Goal: Navigation & Orientation: Find specific page/section

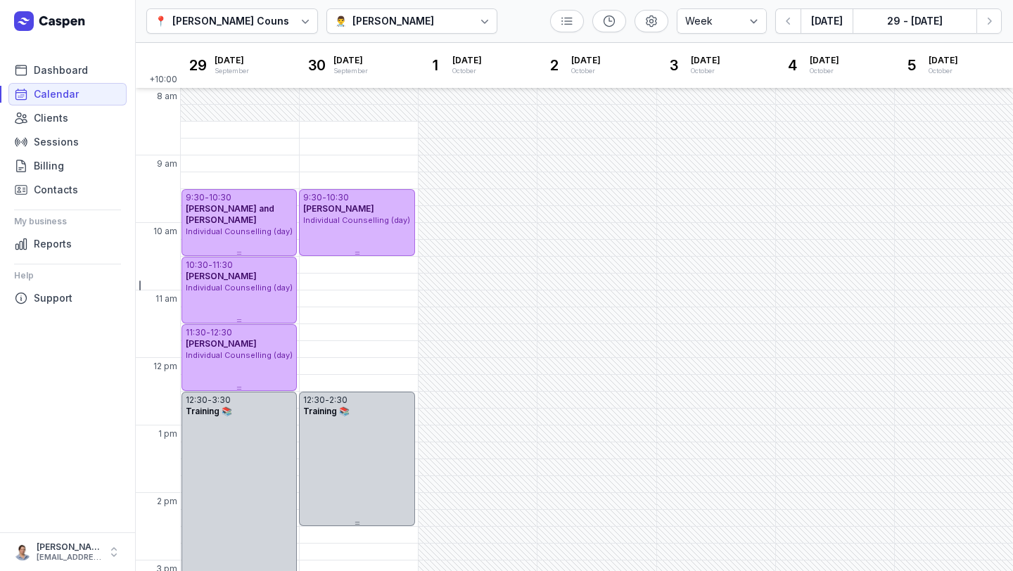
select select "week"
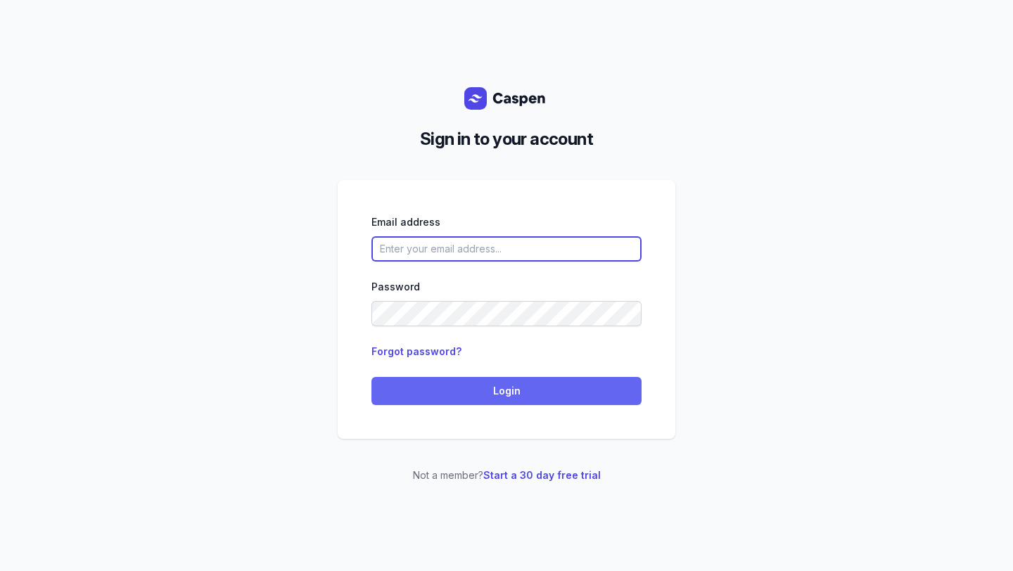
type input "[EMAIL_ADDRESS][DOMAIN_NAME]"
click at [453, 383] on span "Login" at bounding box center [506, 391] width 253 height 17
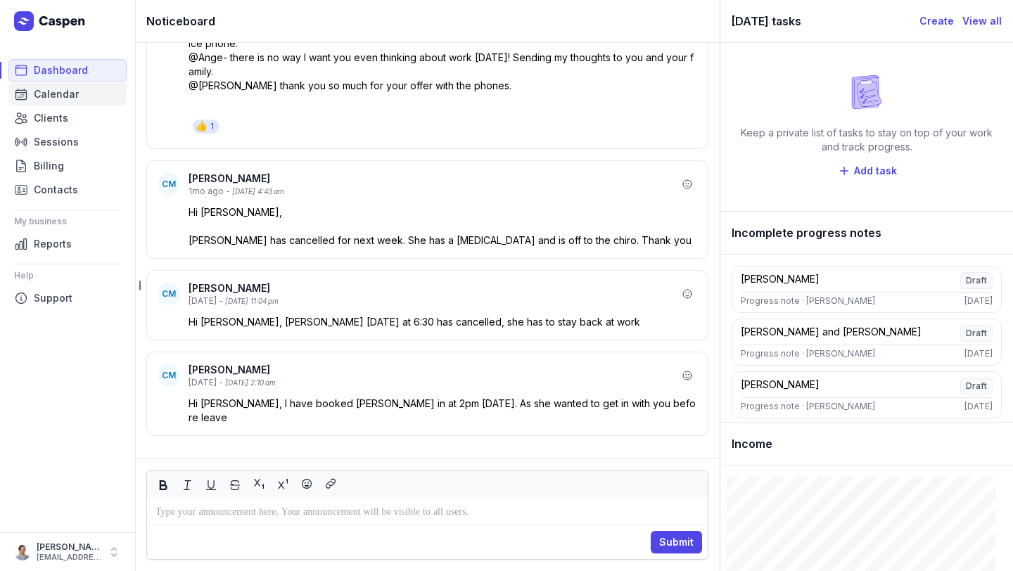
click at [60, 98] on span "Calendar" at bounding box center [56, 94] width 45 height 17
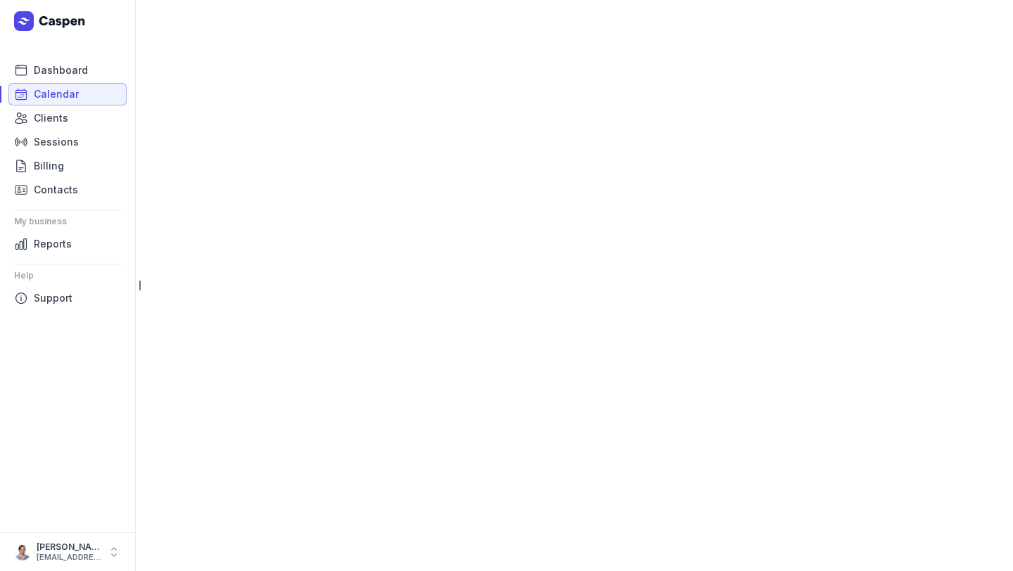
select select "week"
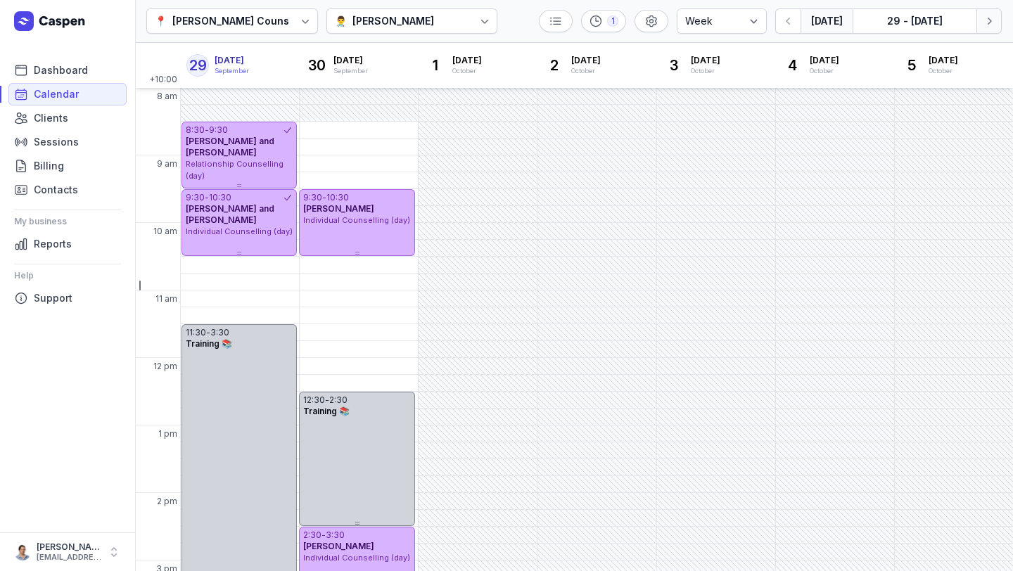
click at [987, 27] on icon "button" at bounding box center [989, 21] width 14 height 14
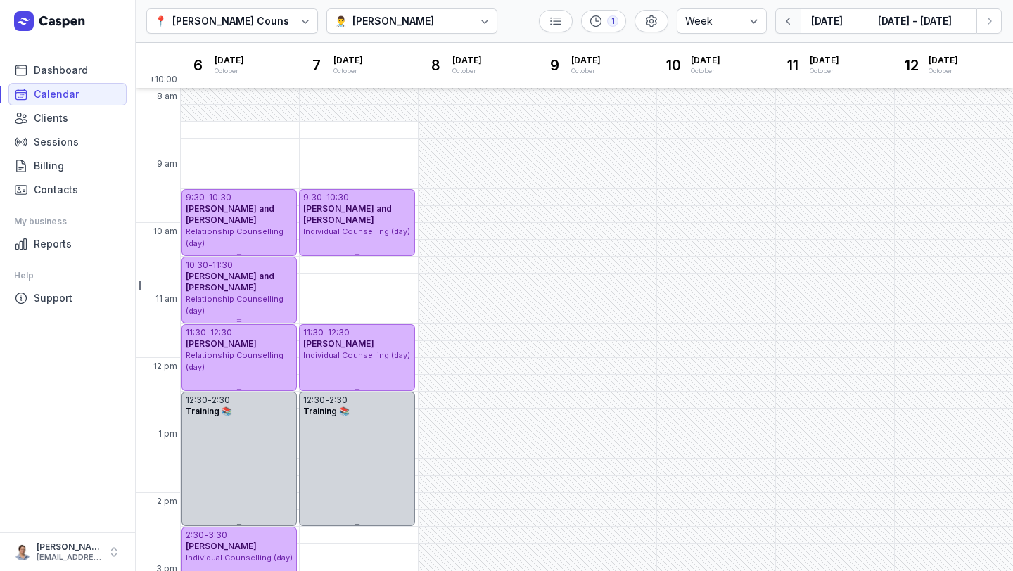
click at [791, 18] on icon "button" at bounding box center [788, 21] width 14 height 14
